Goal: Task Accomplishment & Management: Manage account settings

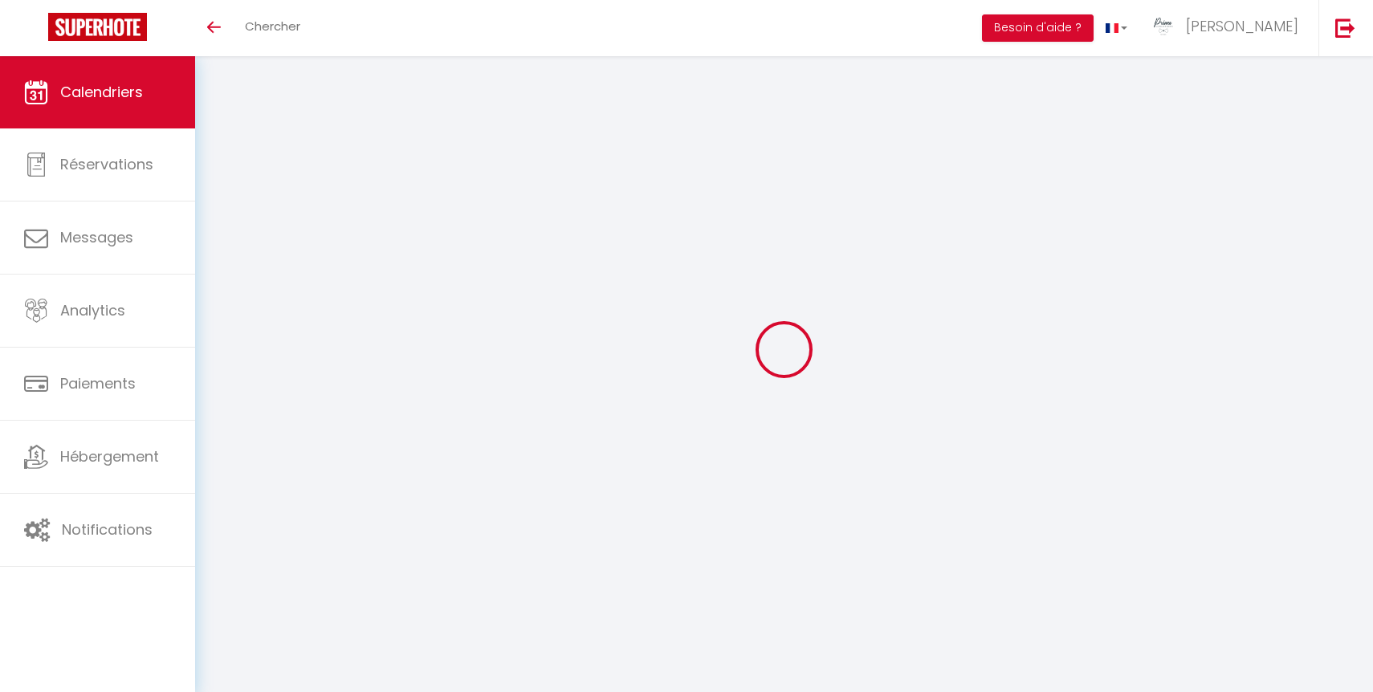
select select
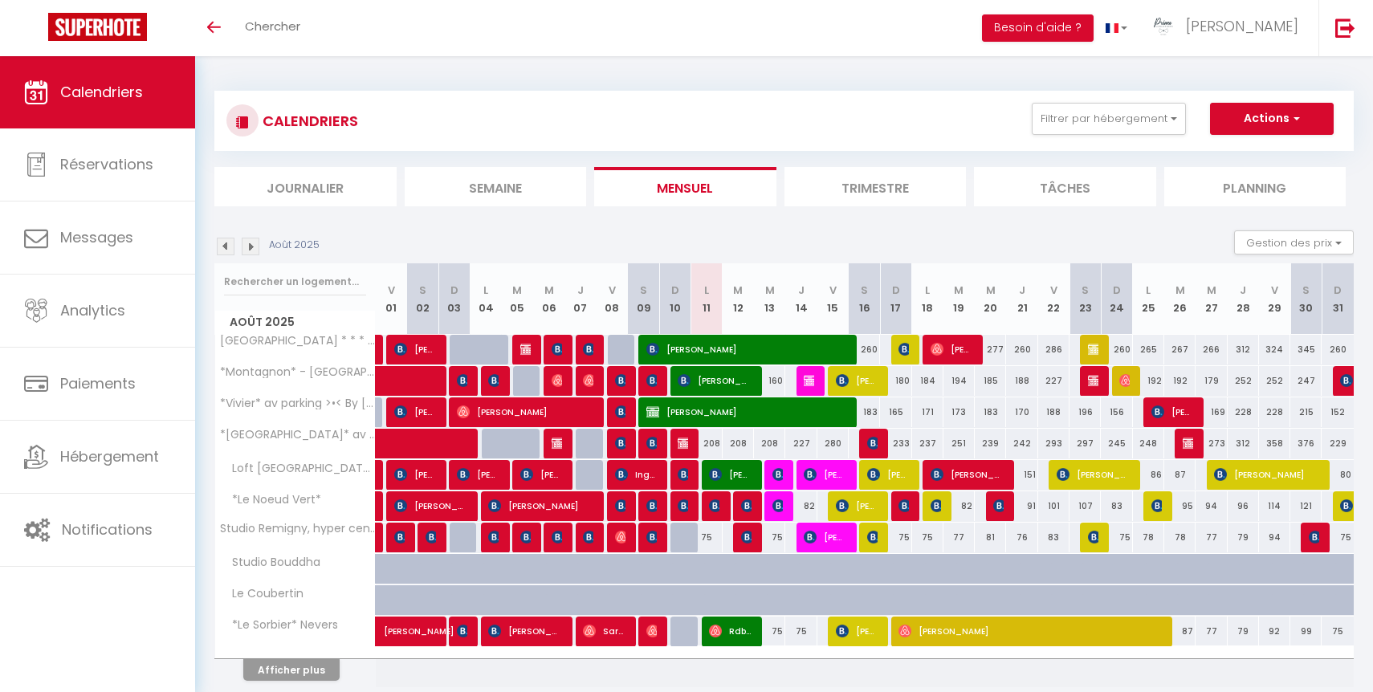
select select
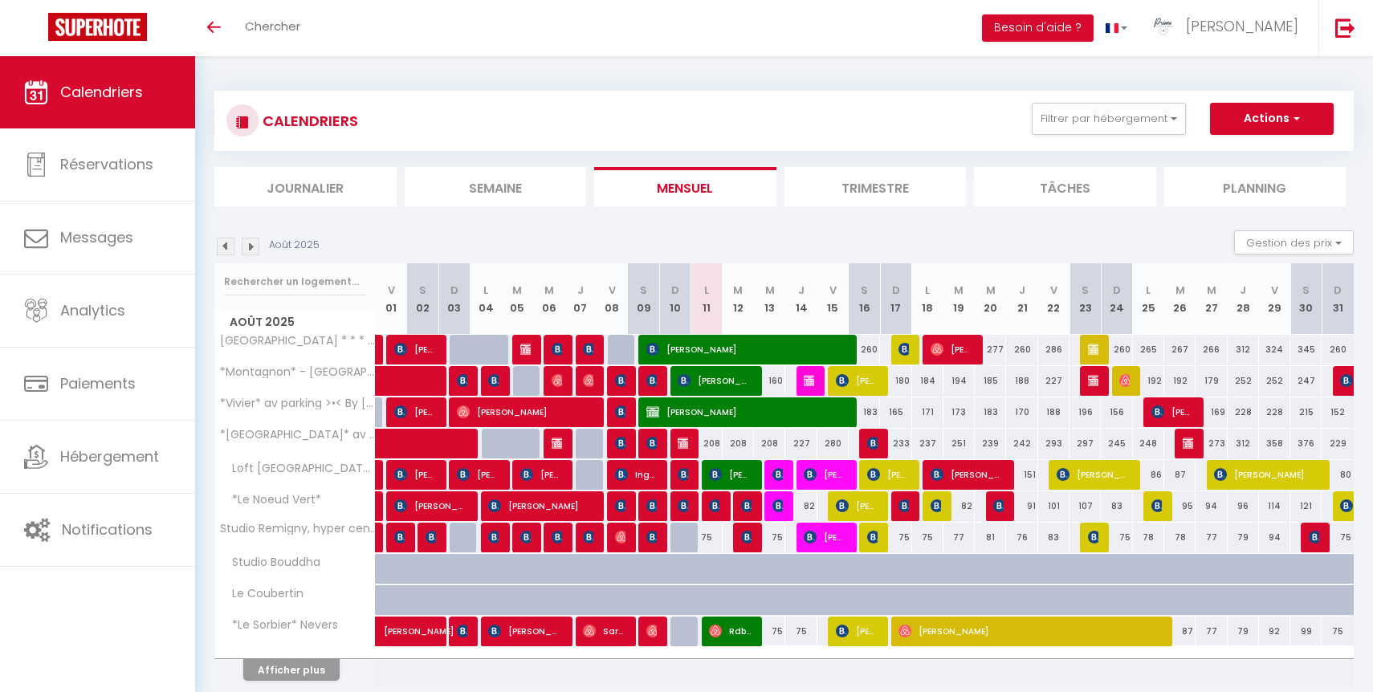
select select
click at [311, 663] on button "Afficher plus" at bounding box center [291, 670] width 96 height 22
select select
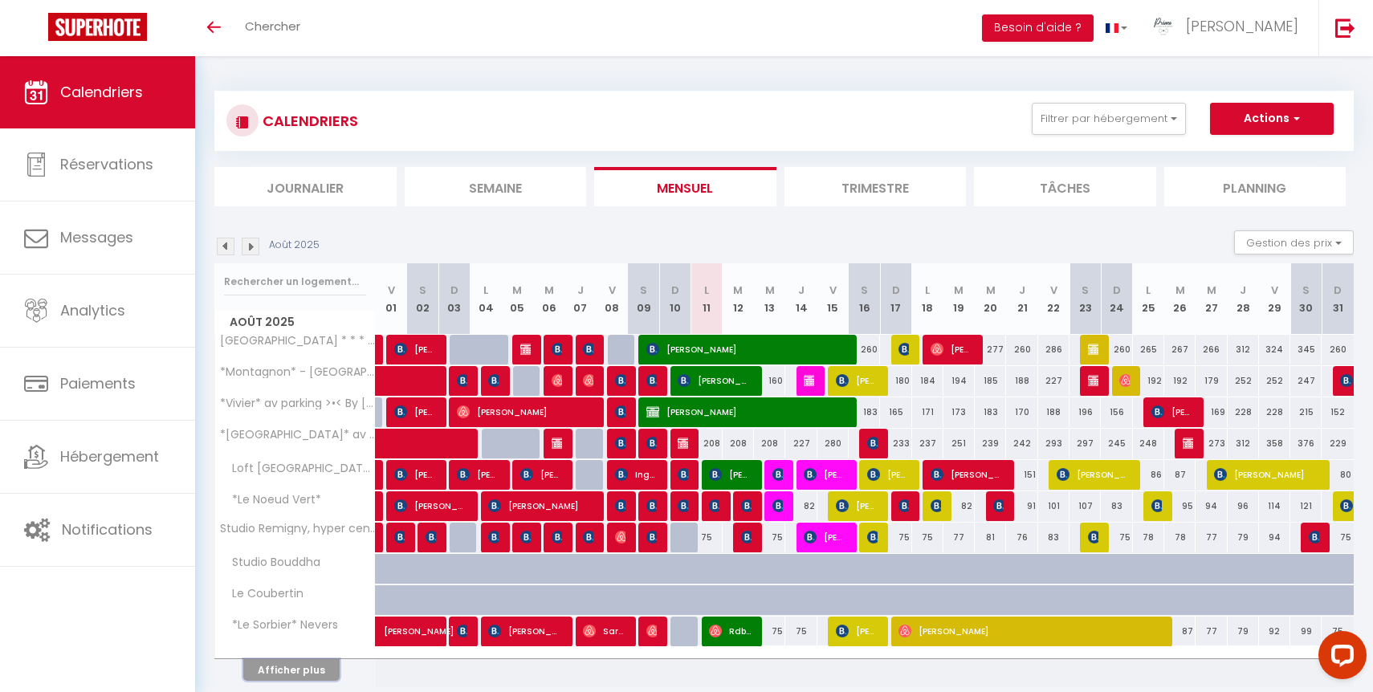
select select
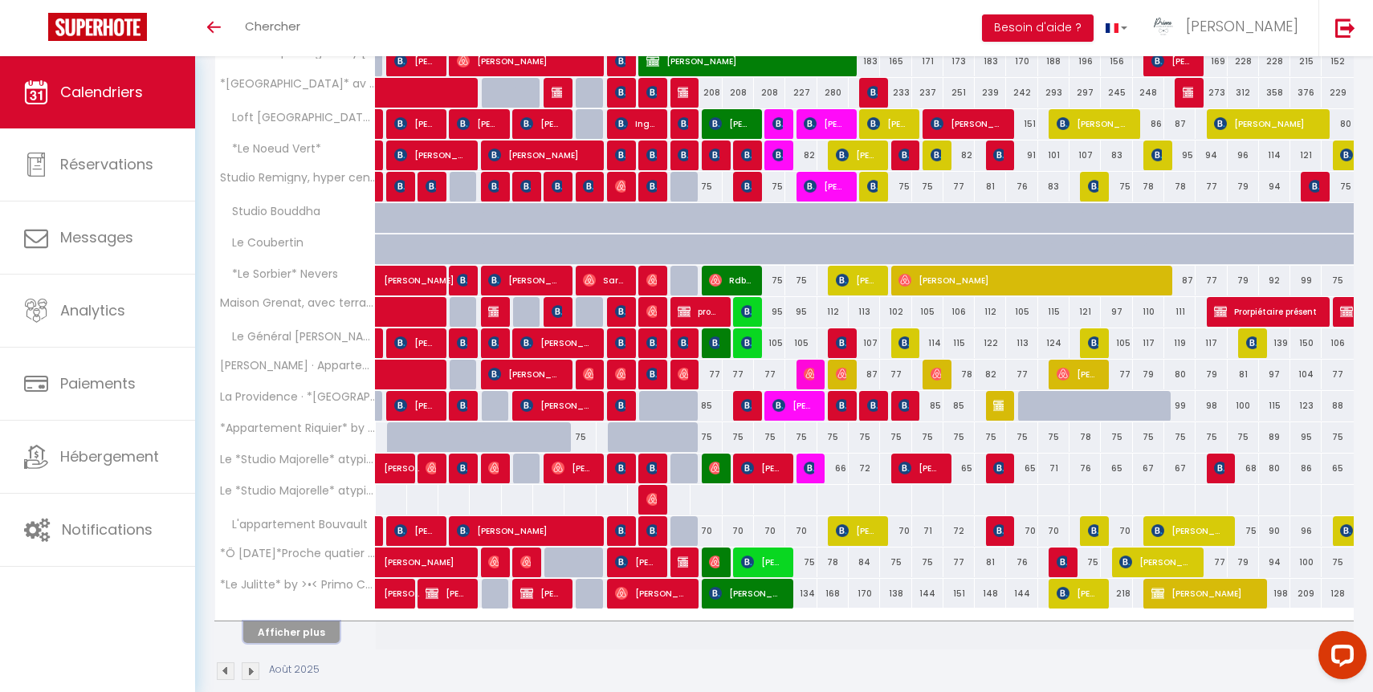
scroll to position [374, 0]
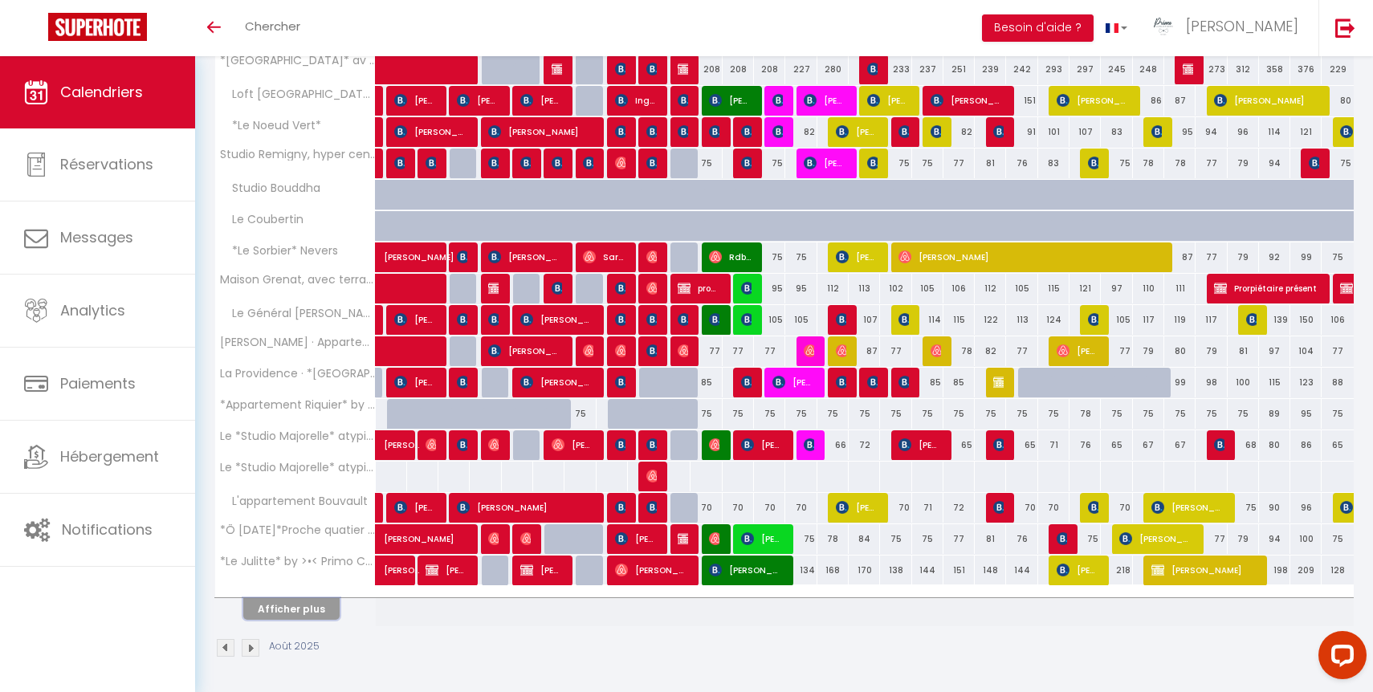
click at [319, 605] on button "Afficher plus" at bounding box center [291, 609] width 96 height 22
select select
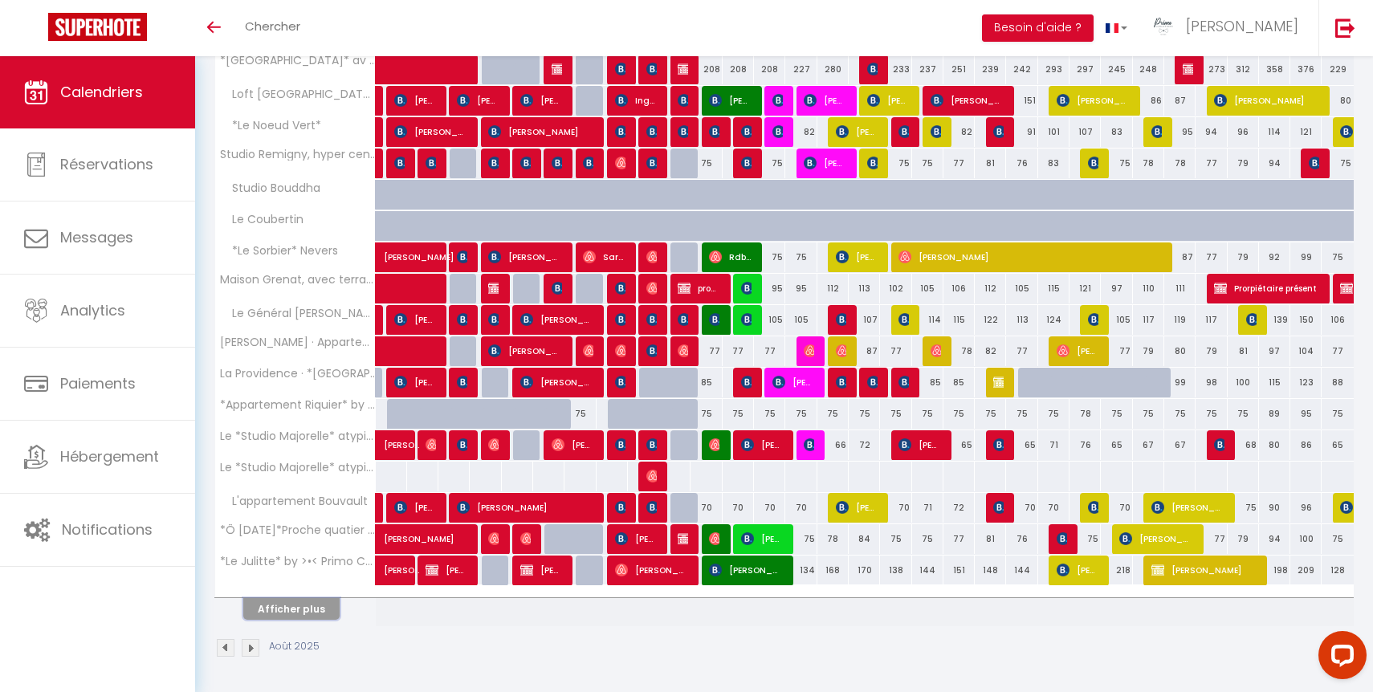
select select
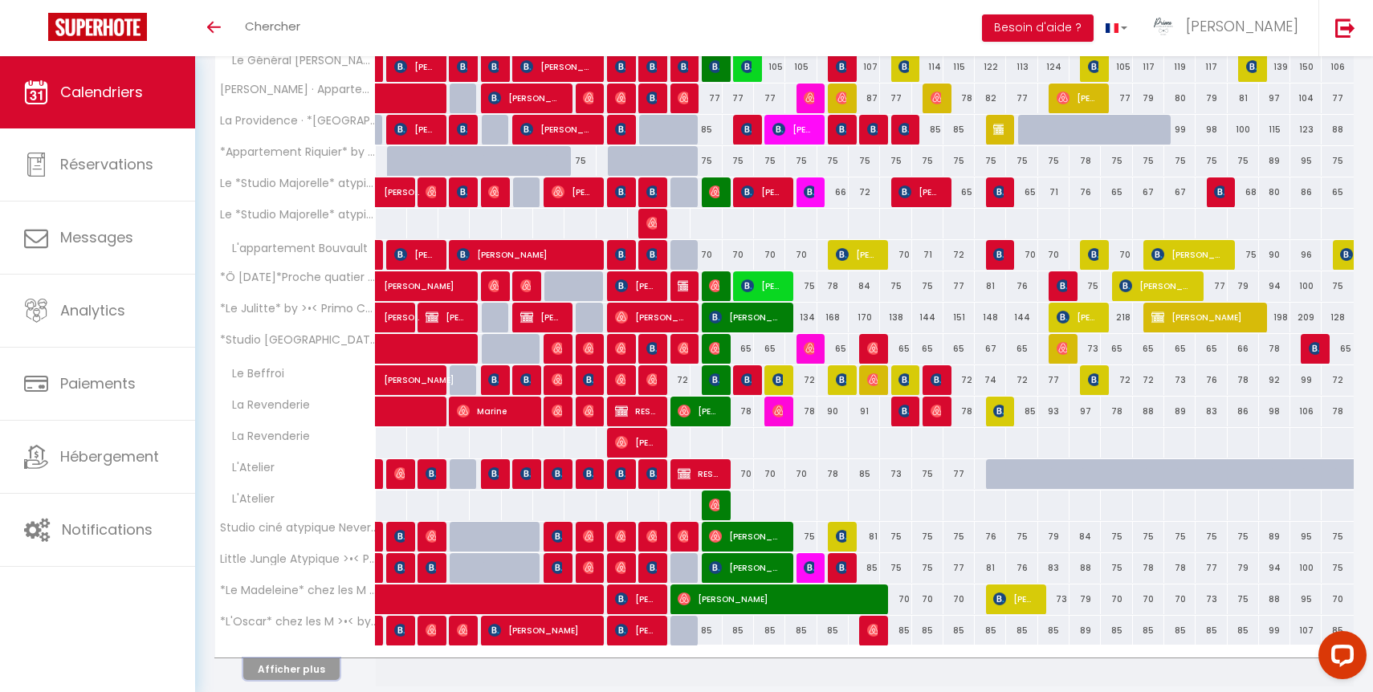
scroll to position [629, 0]
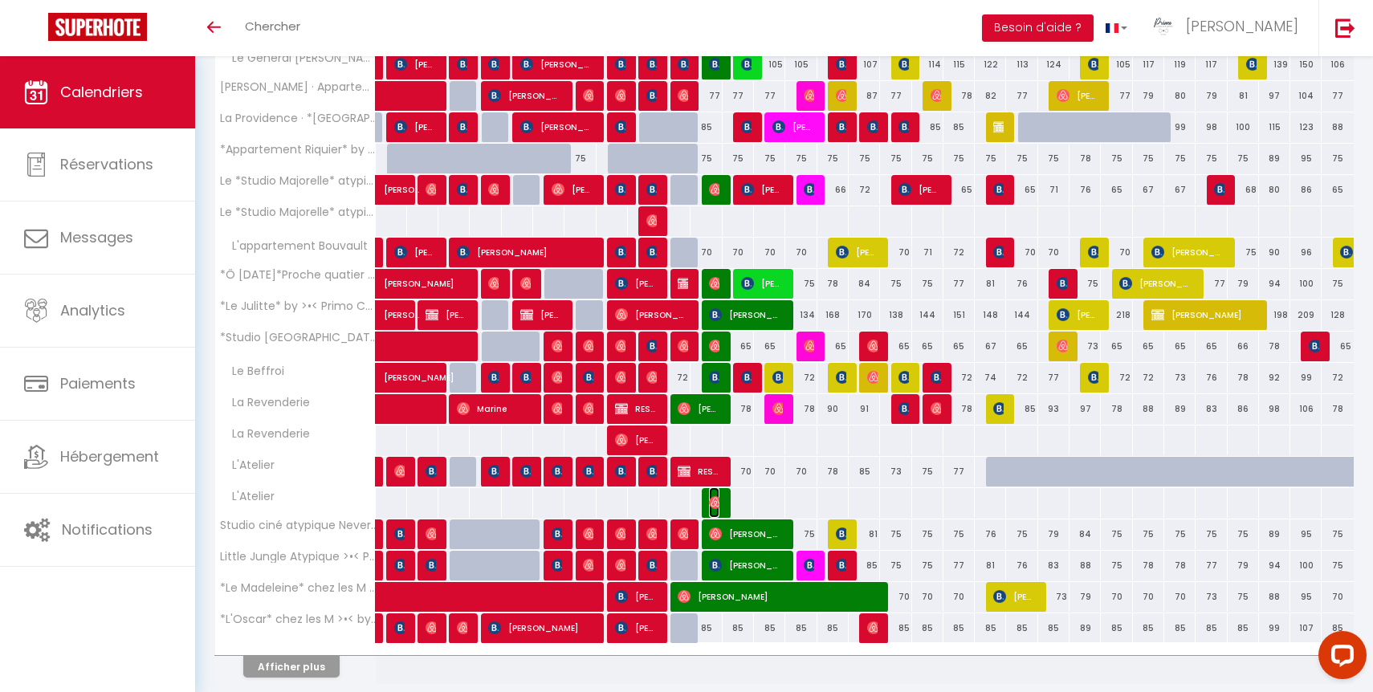
click at [717, 503] on img at bounding box center [715, 502] width 13 height 13
select select "OK"
select select "0"
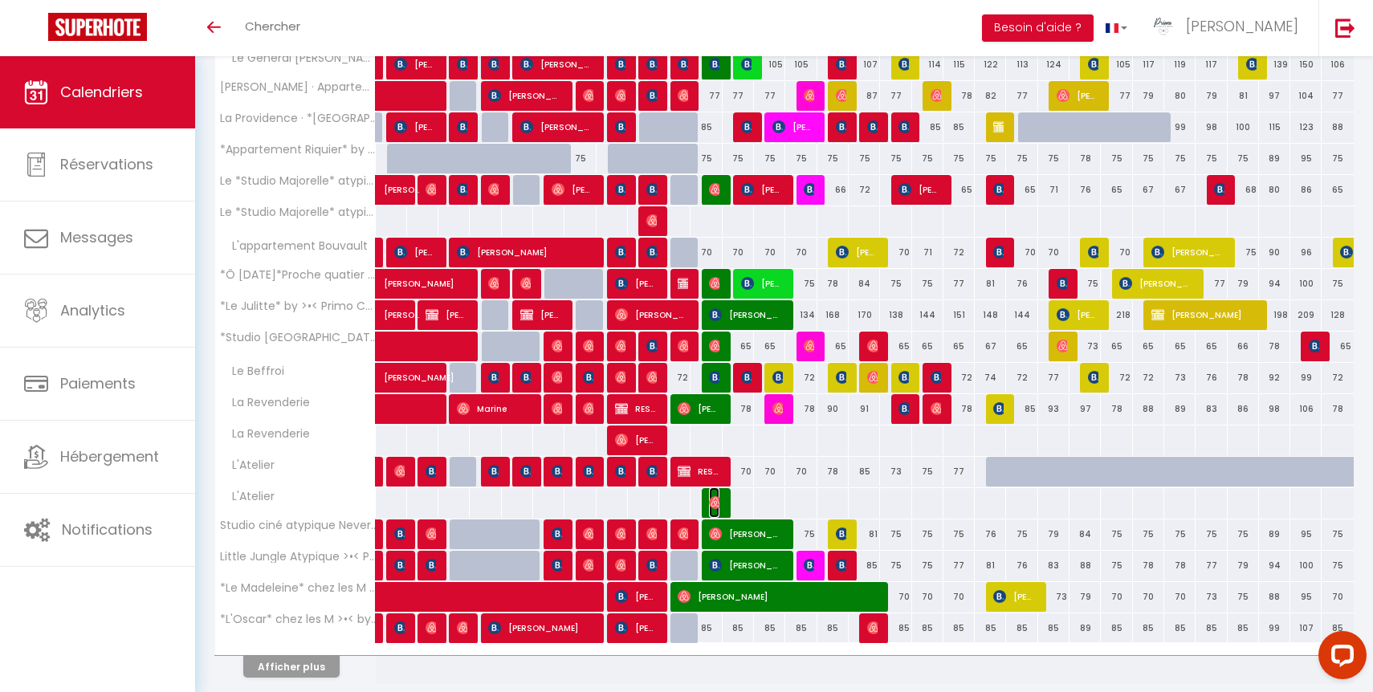
select select "1"
select select
